Goal: Task Accomplishment & Management: Use online tool/utility

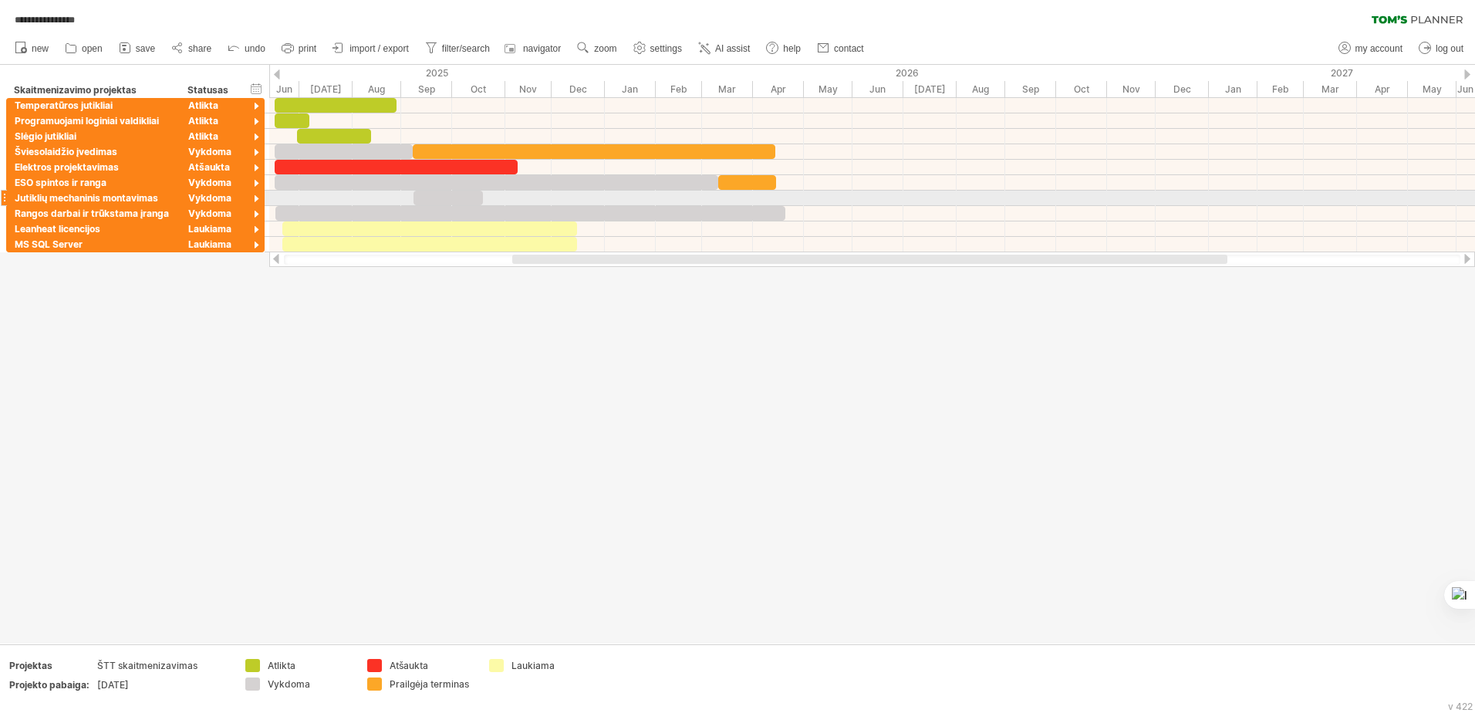
click at [447, 199] on div at bounding box center [447, 198] width 69 height 15
click at [5, 217] on div at bounding box center [4, 213] width 6 height 16
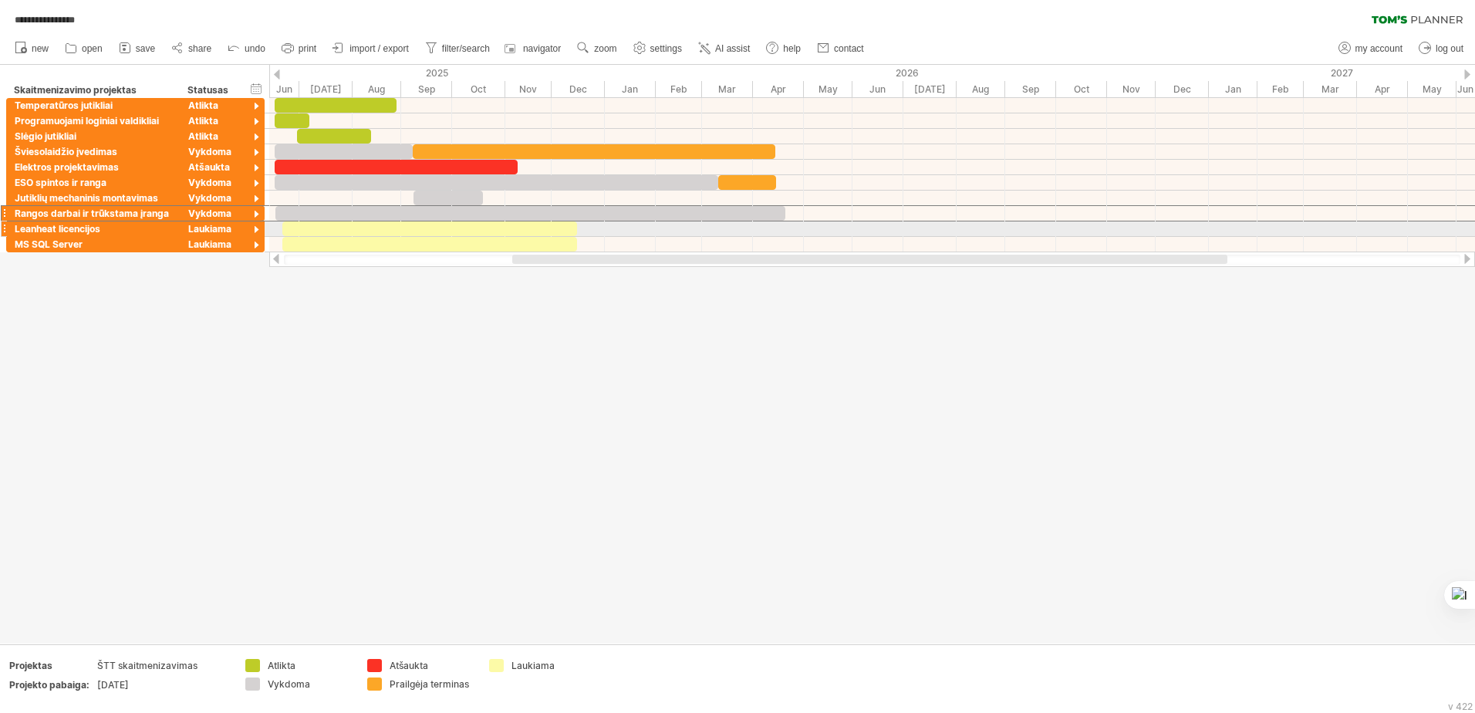
click at [545, 232] on div at bounding box center [429, 228] width 295 height 15
click at [214, 229] on div "Laukiama" at bounding box center [214, 228] width 52 height 15
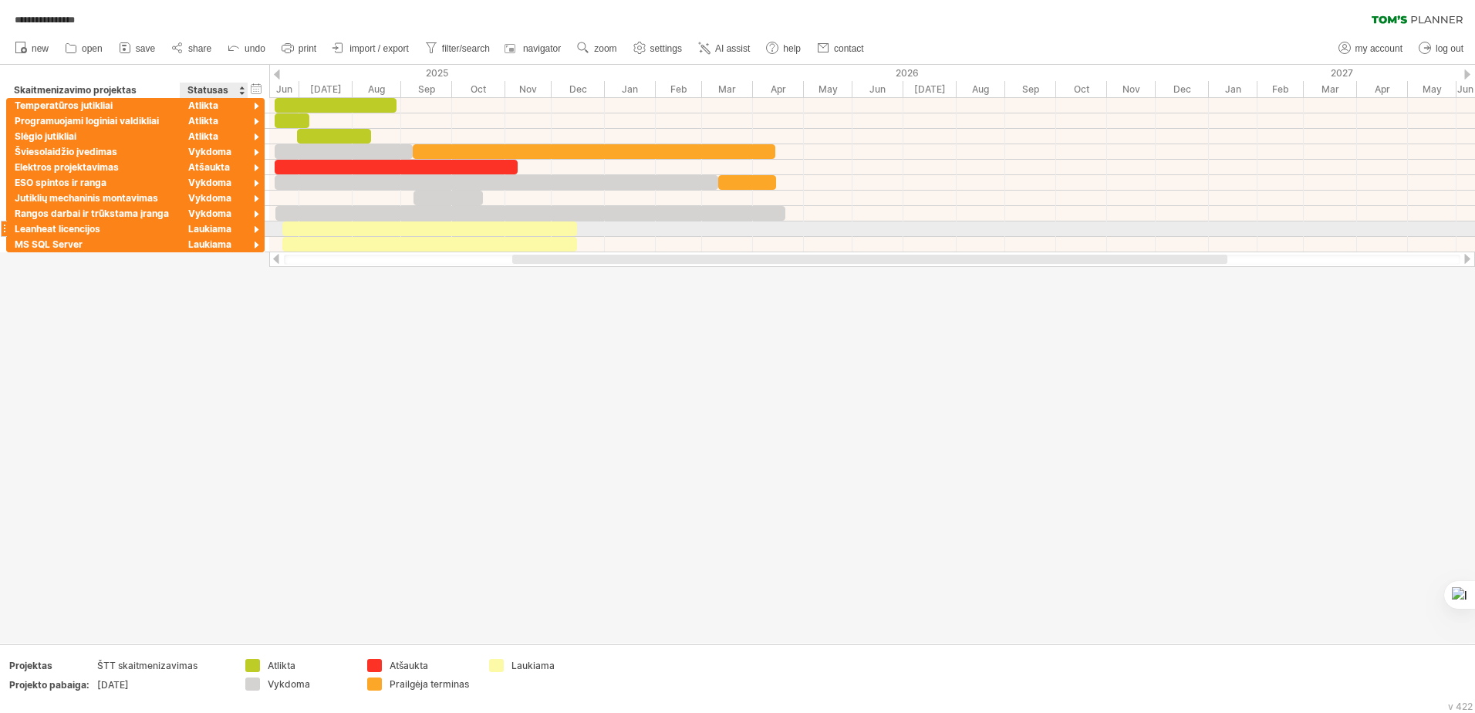
click at [252, 234] on div at bounding box center [256, 230] width 15 height 15
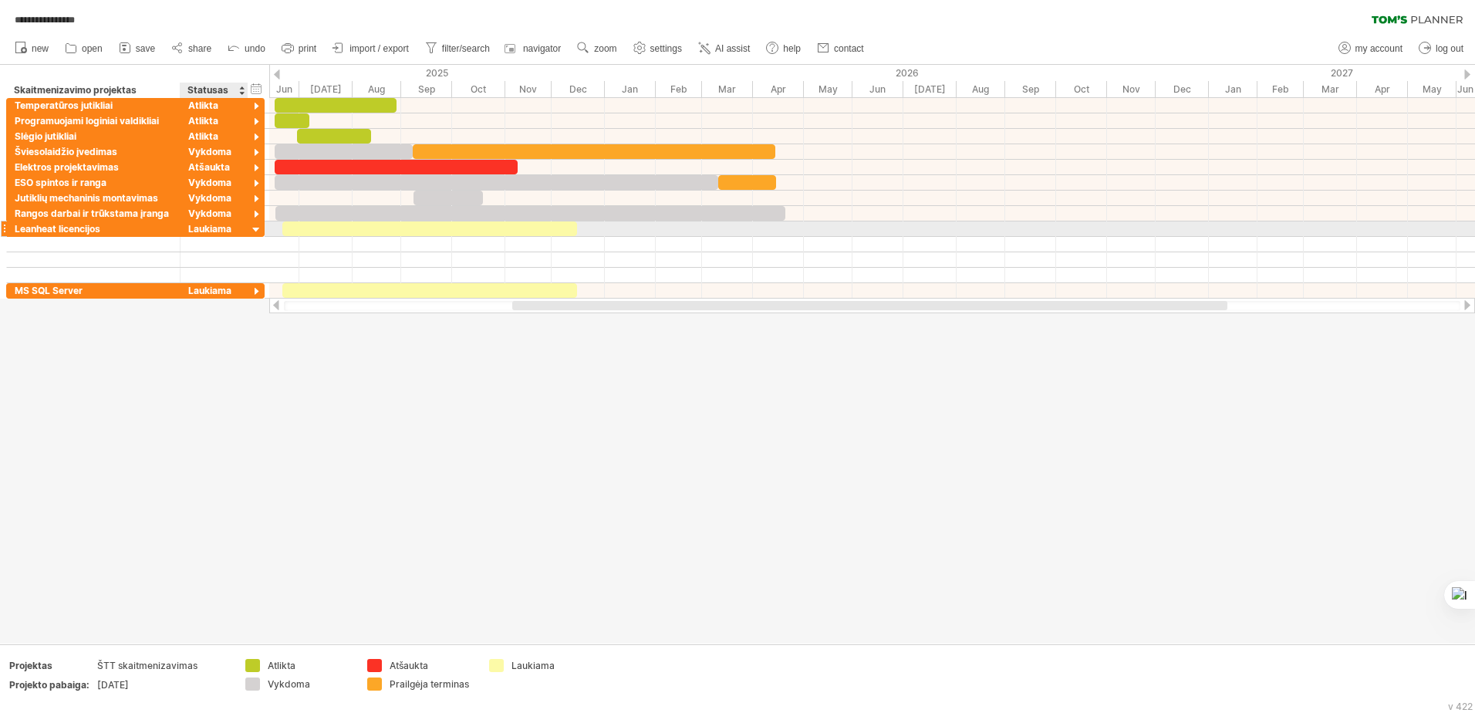
click at [252, 234] on div at bounding box center [256, 230] width 15 height 15
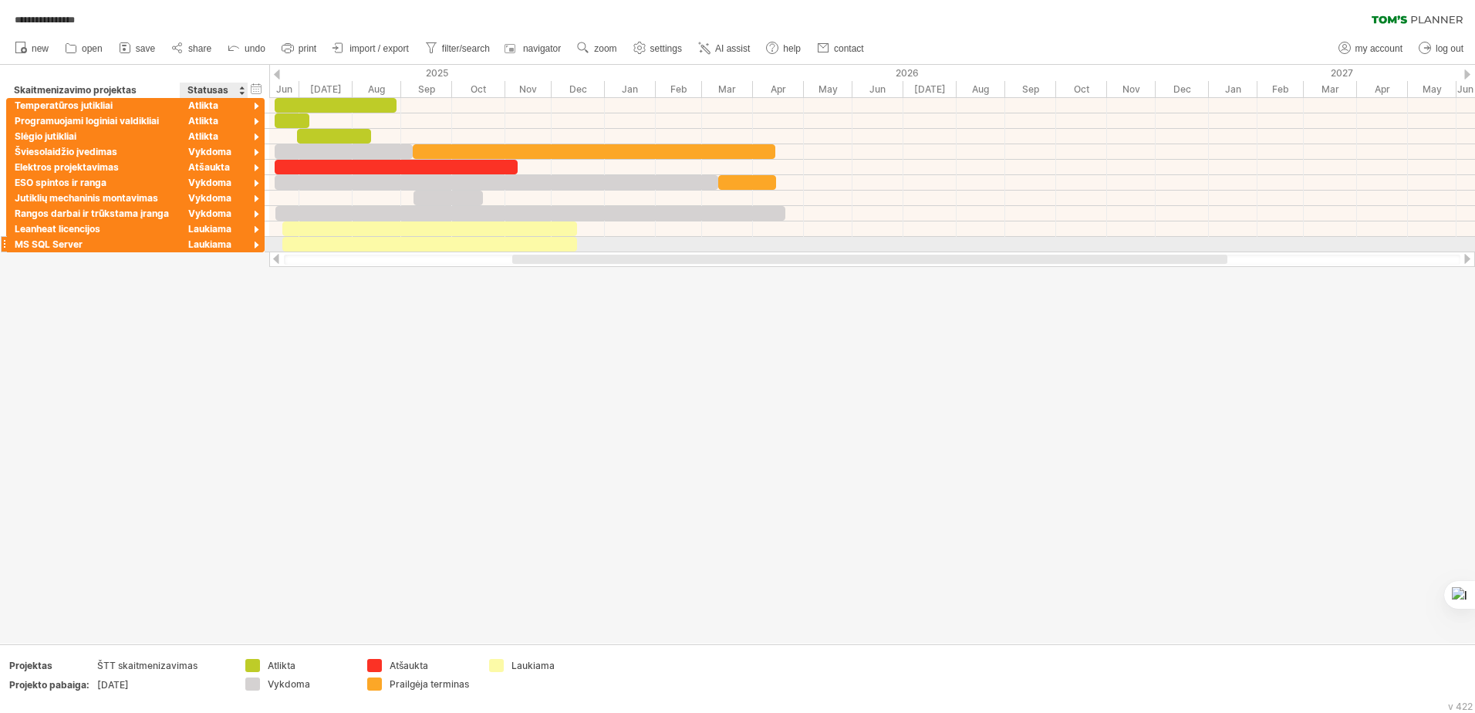
click at [254, 246] on div at bounding box center [256, 245] width 15 height 15
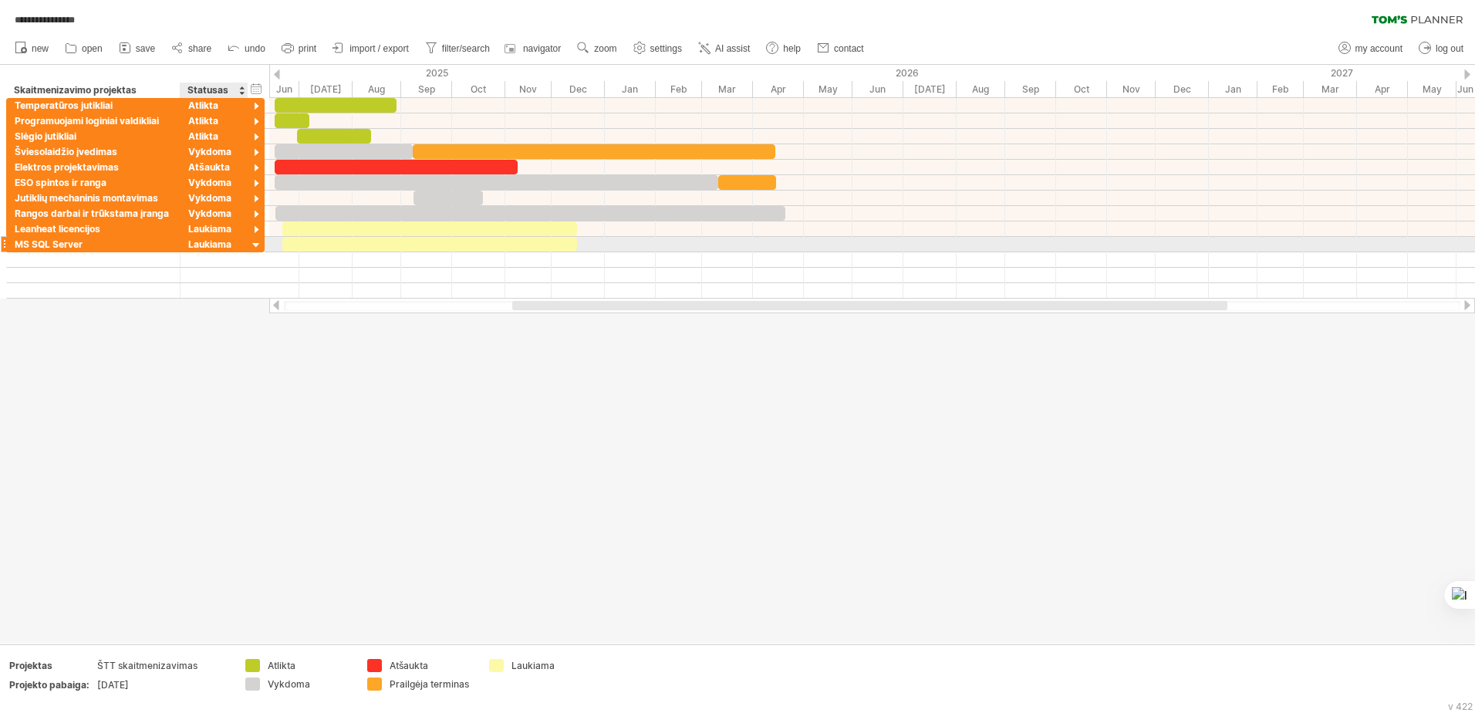
click at [254, 245] on div at bounding box center [256, 245] width 15 height 15
